Goal: Transaction & Acquisition: Purchase product/service

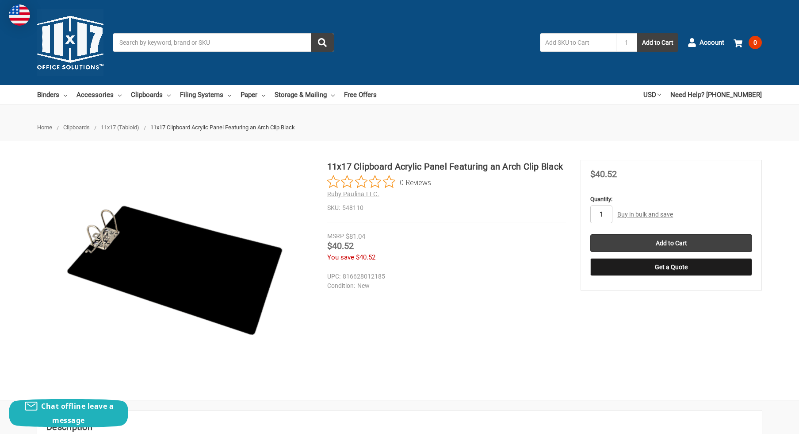
click at [604, 215] on input "1" at bounding box center [602, 214] width 22 height 18
type input "2"
click at [688, 315] on div "11x17 Clipboard Acrylic Panel Featuring an Arch Clip Black 0 Reviews Ruby Pauli…" at bounding box center [399, 270] width 799 height 221
click at [680, 241] on input "Add to Cart" at bounding box center [672, 243] width 162 height 18
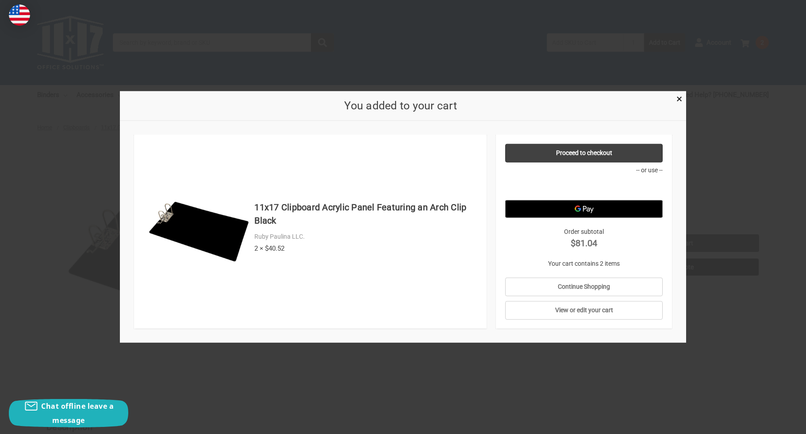
click at [680, 106] on div "You added to your cart" at bounding box center [403, 106] width 566 height 30
click at [678, 100] on span "×" at bounding box center [679, 98] width 6 height 13
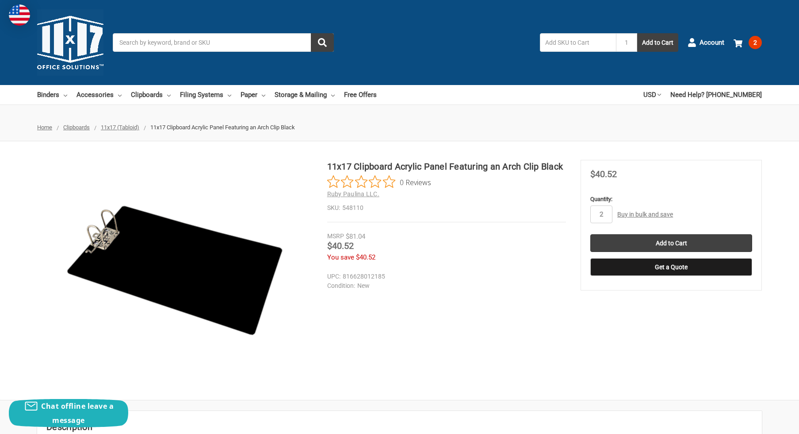
click at [210, 45] on input "Search" at bounding box center [223, 42] width 221 height 19
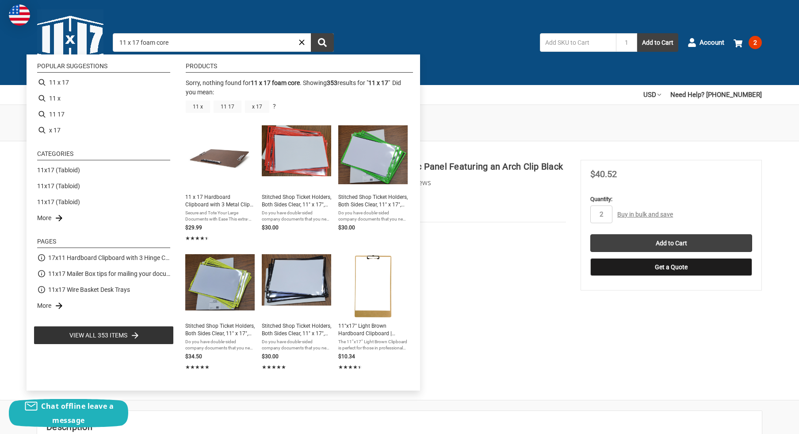
type input "11 x 17"
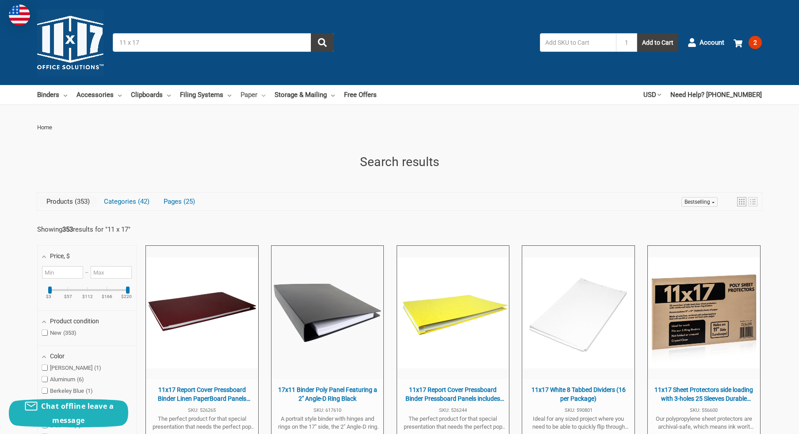
click at [259, 94] on link "Paper" at bounding box center [253, 94] width 25 height 19
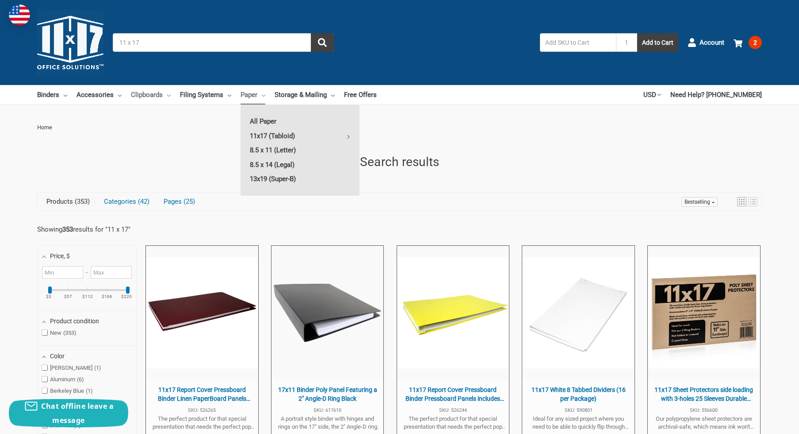
click at [137, 96] on link "Clipboards" at bounding box center [151, 94] width 40 height 19
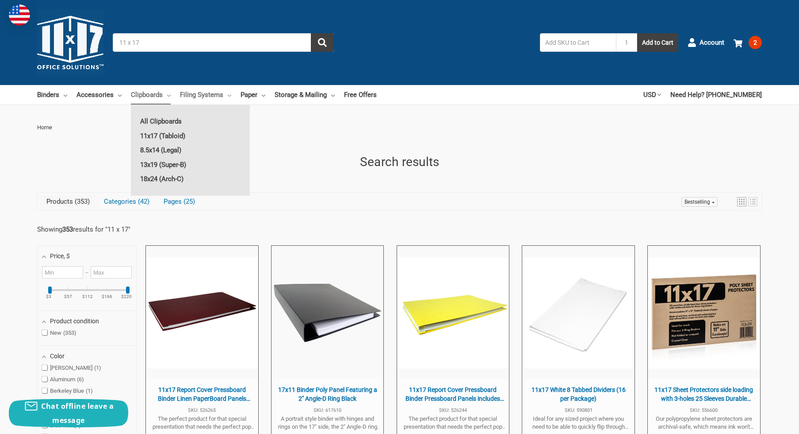
click at [225, 94] on link "Filing Systems" at bounding box center [205, 94] width 51 height 19
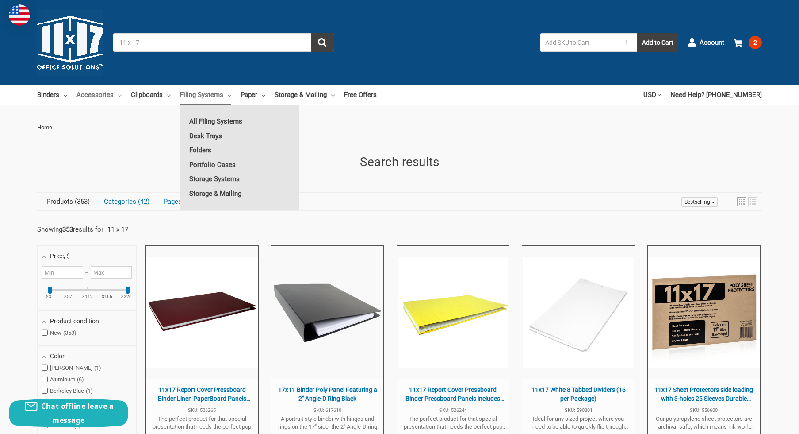
click at [108, 97] on link "Accessories" at bounding box center [99, 94] width 45 height 19
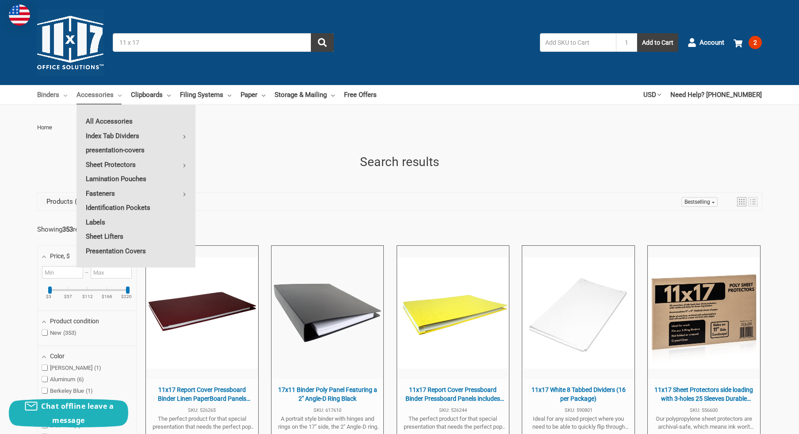
click at [57, 92] on link "Binders" at bounding box center [52, 94] width 30 height 19
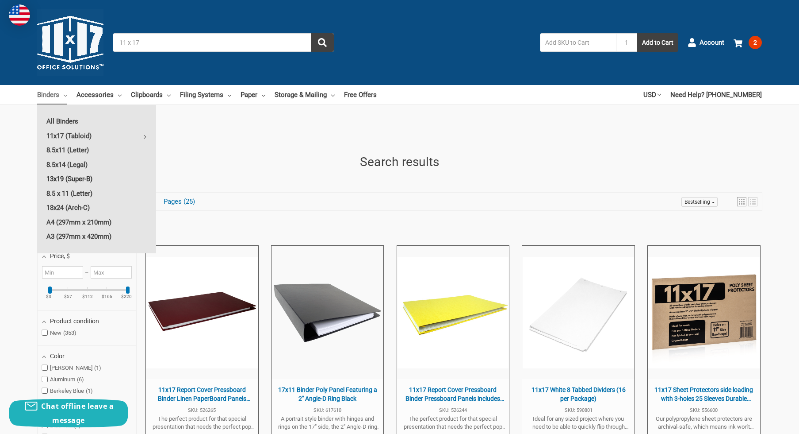
click at [66, 179] on link "13x19 (Super-B)" at bounding box center [96, 179] width 119 height 14
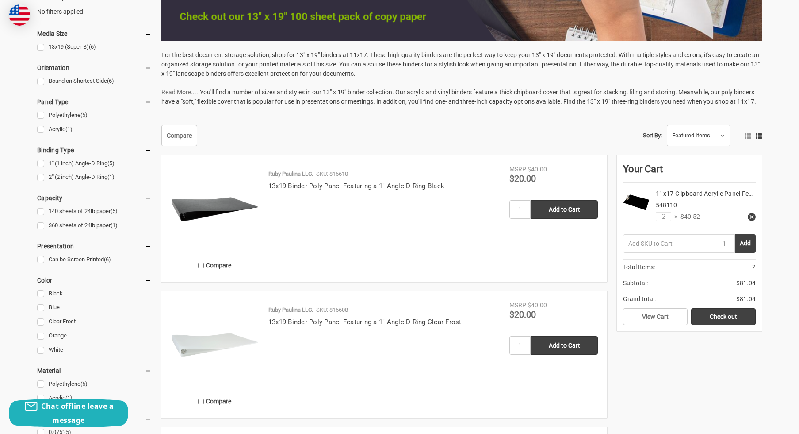
scroll to position [433, 0]
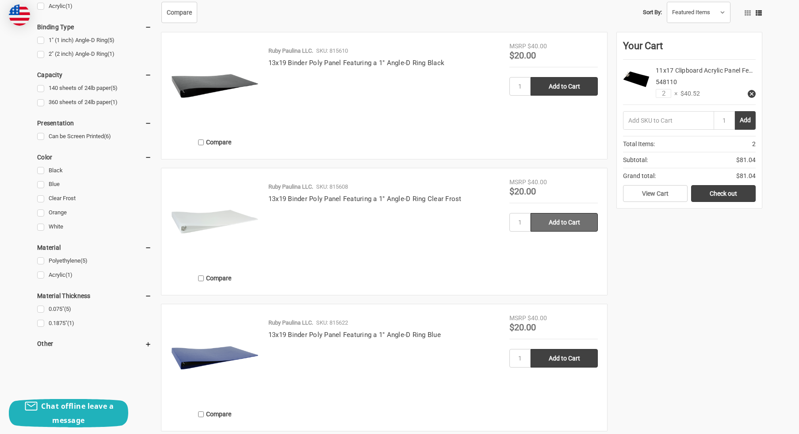
click at [549, 229] on input "Add to Cart" at bounding box center [564, 222] width 67 height 19
type input "Add to Cart"
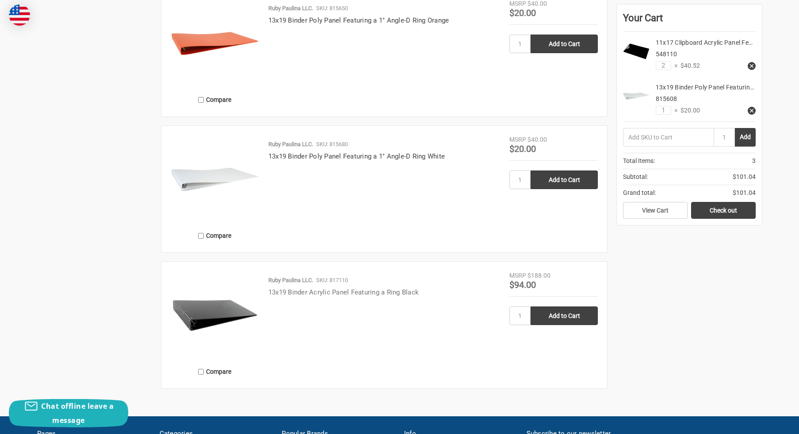
scroll to position [891, 0]
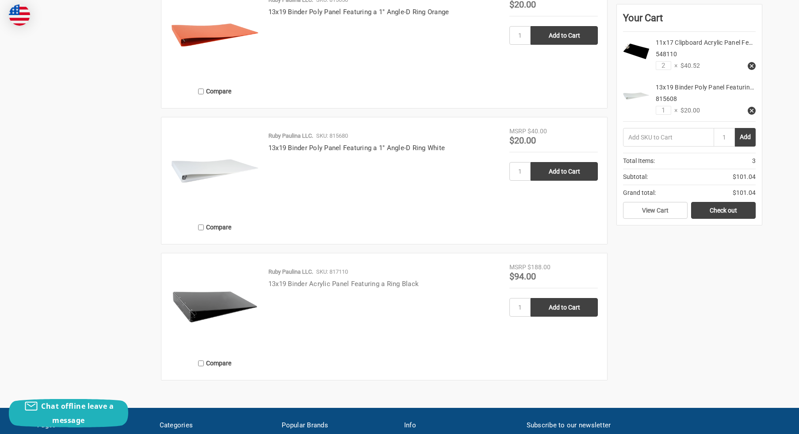
click at [360, 286] on link "13x19 Binder Acrylic Panel Featuring a Ring Black" at bounding box center [344, 284] width 150 height 8
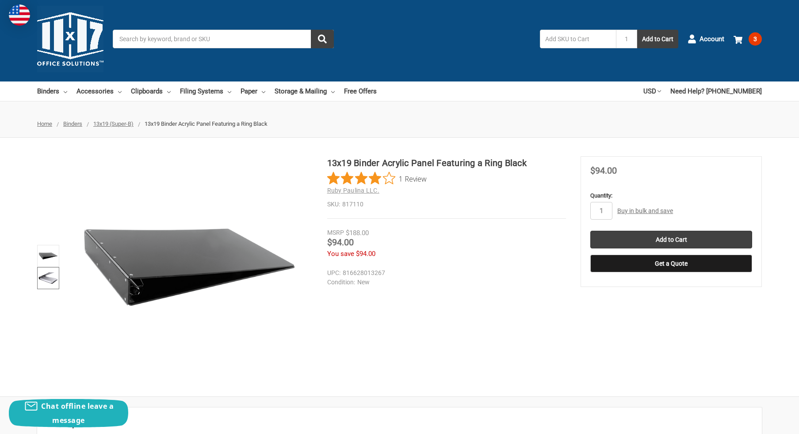
click at [42, 279] on img at bounding box center [47, 277] width 19 height 19
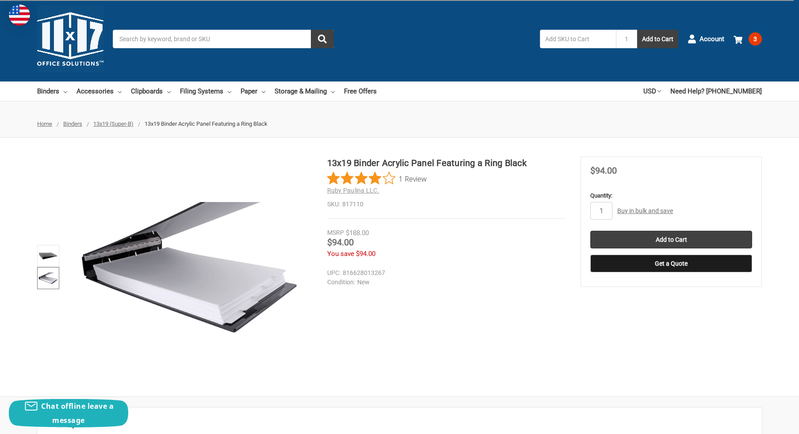
click at [359, 341] on div "13x19 Binder Acrylic Panel Featuring a Ring Black 1 Review Ruby Paulina LLC. SK…" at bounding box center [399, 266] width 799 height 221
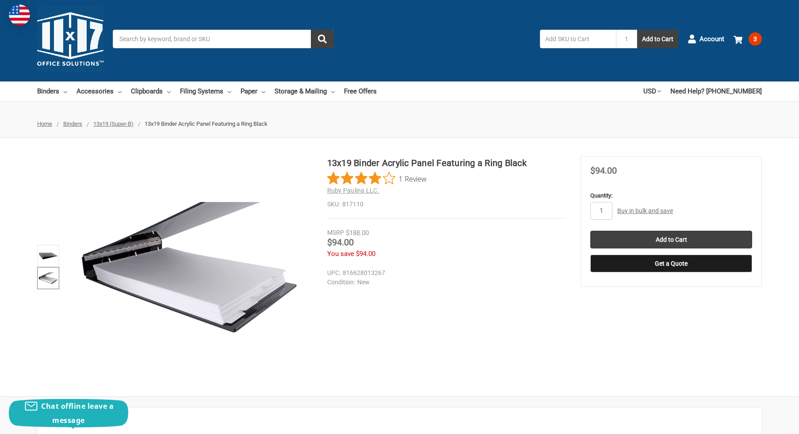
click at [429, 320] on div "13x19 Binder Acrylic Panel Featuring a Ring Black 1 Review Ruby Paulina LLC. SK…" at bounding box center [399, 266] width 799 height 221
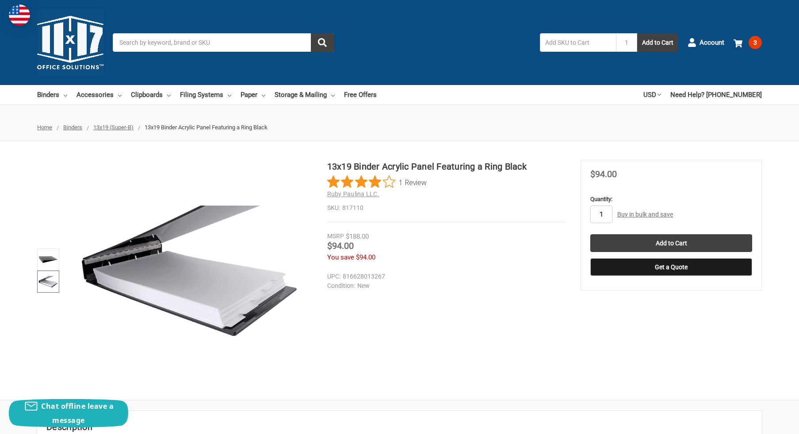
click at [608, 213] on input "1" at bounding box center [602, 214] width 22 height 18
type input "2"
click at [567, 330] on div "13x19 Binder Acrylic Panel Featuring a Ring Black 1 Review Ruby Paulina LLC. SK…" at bounding box center [399, 270] width 799 height 221
click at [668, 242] on input "Add to Cart" at bounding box center [672, 243] width 162 height 18
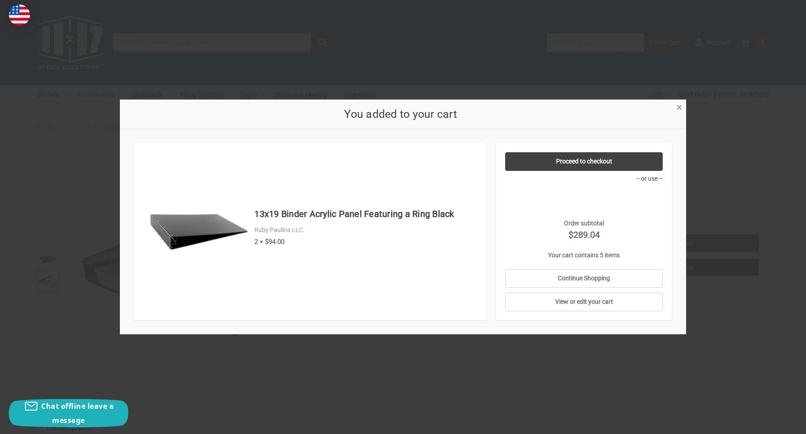
click at [679, 107] on span "×" at bounding box center [679, 107] width 6 height 13
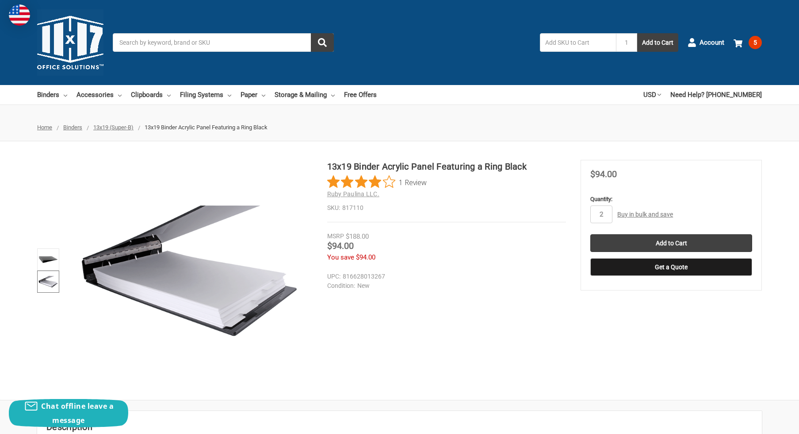
click at [107, 129] on span "13x19 (Super-B)" at bounding box center [113, 127] width 40 height 7
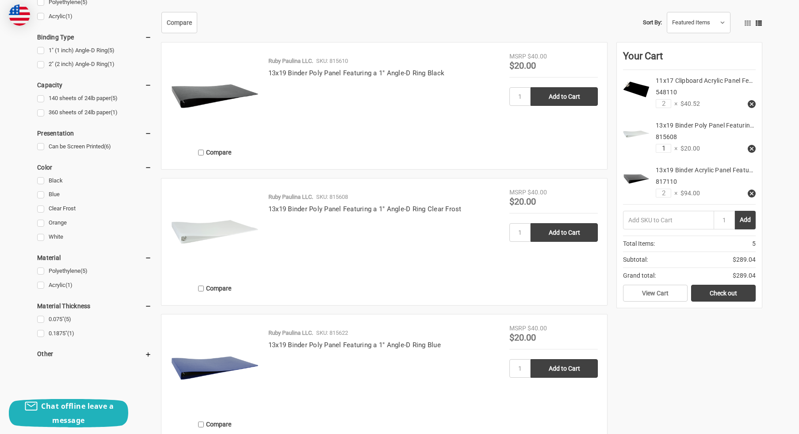
click at [663, 146] on input "1" at bounding box center [663, 148] width 15 height 9
type input "2"
click at [777, 185] on div "Home Binders 13x19 (Super-B) 13x19 (Super-B) (Showing 6 of 6) For the best docu…" at bounding box center [399, 274] width 799 height 1148
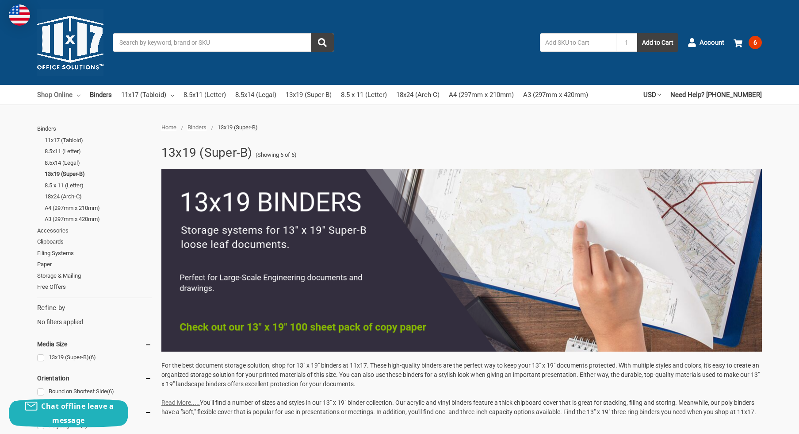
click at [73, 94] on link "Shop Online" at bounding box center [58, 94] width 43 height 19
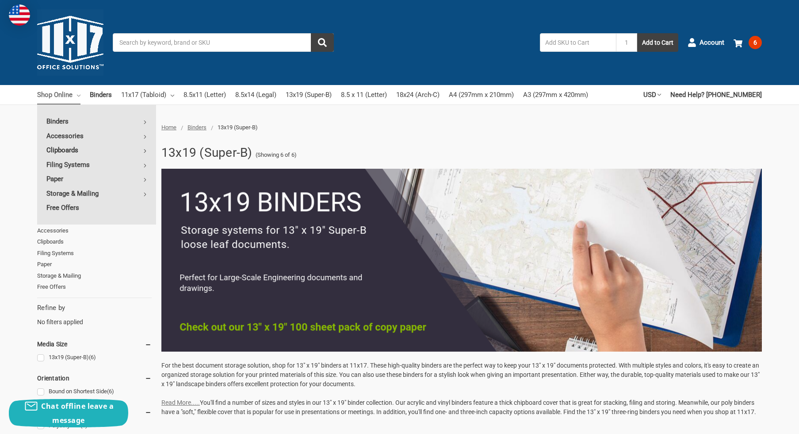
click at [144, 150] on icon at bounding box center [145, 151] width 4 height 4
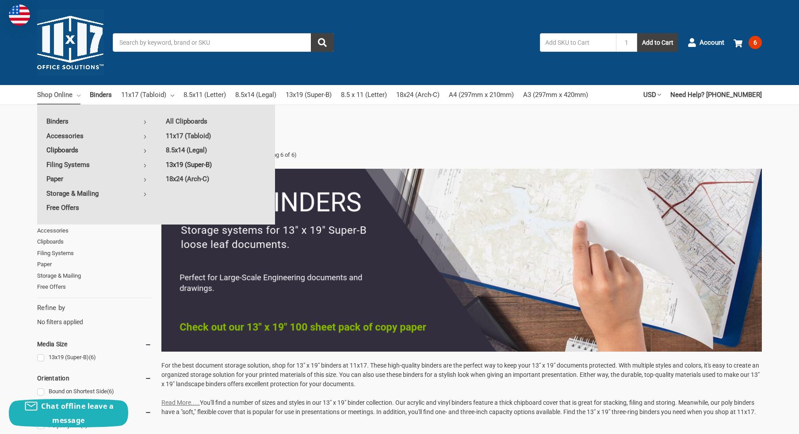
click at [188, 162] on link "13x19 (Super-B)" at bounding box center [216, 164] width 119 height 14
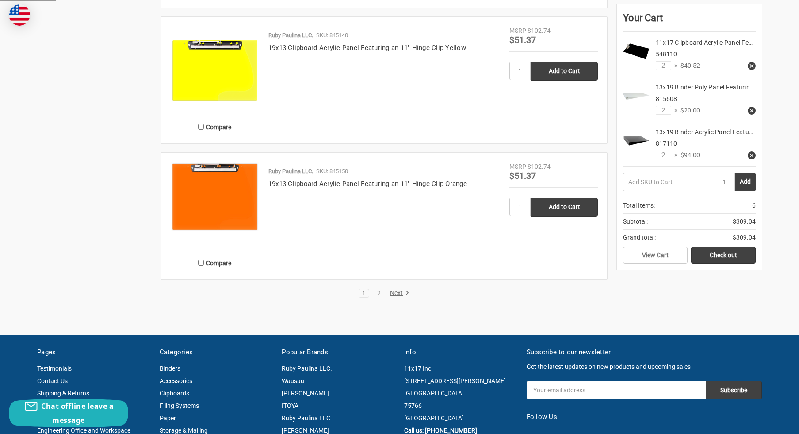
scroll to position [1750, 0]
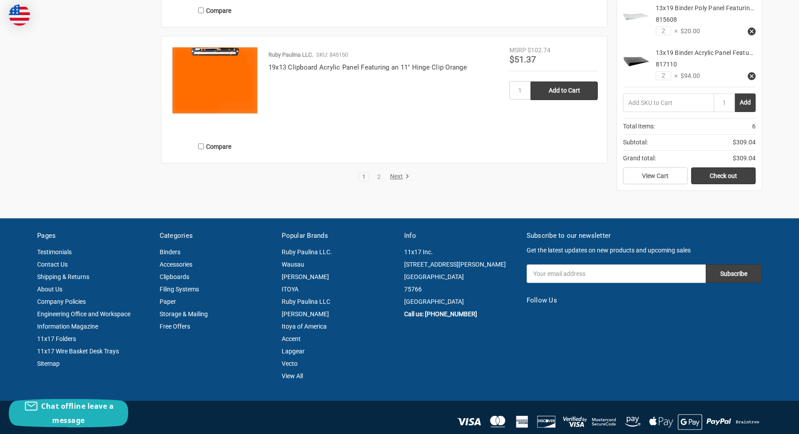
click at [393, 177] on link "Next" at bounding box center [398, 177] width 23 height 8
